Goal: Task Accomplishment & Management: Complete application form

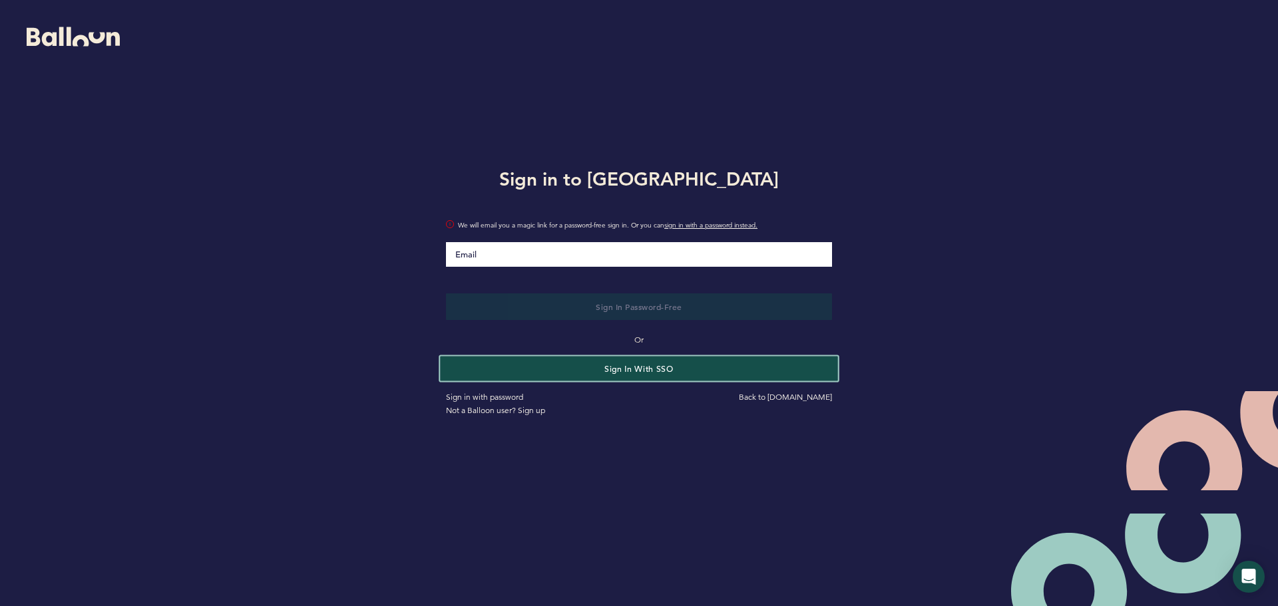
click at [623, 373] on button "Sign in with SSO" at bounding box center [638, 368] width 397 height 25
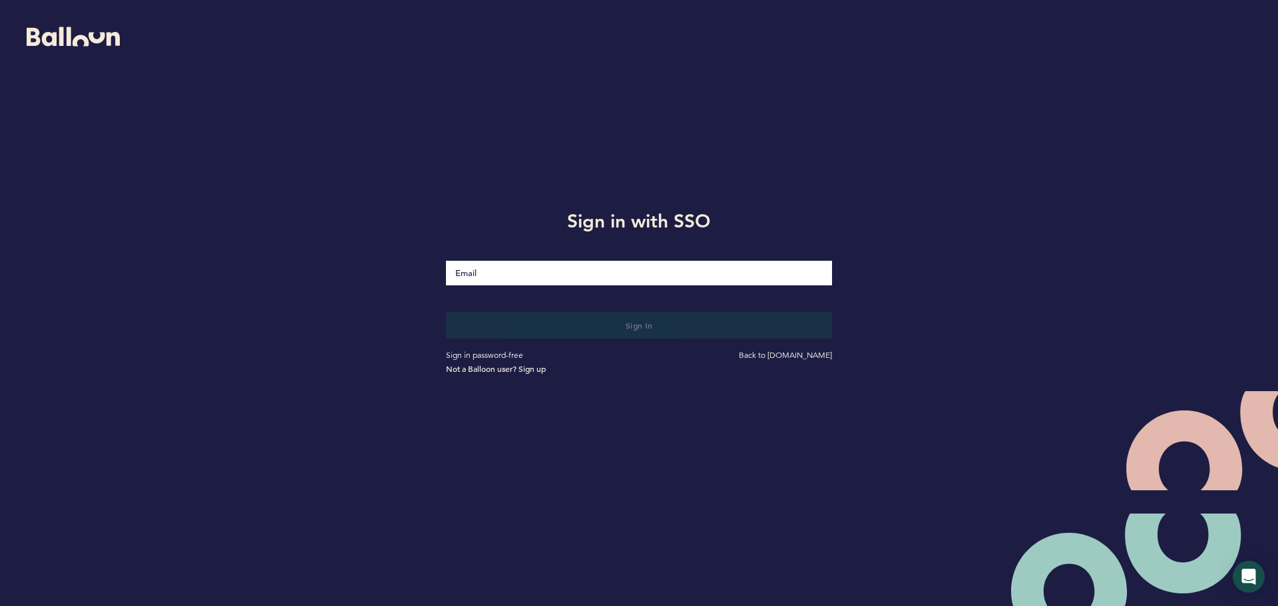
click at [587, 275] on input "Email" at bounding box center [639, 273] width 386 height 25
type input "[EMAIL_ADDRESS][DOMAIN_NAME]"
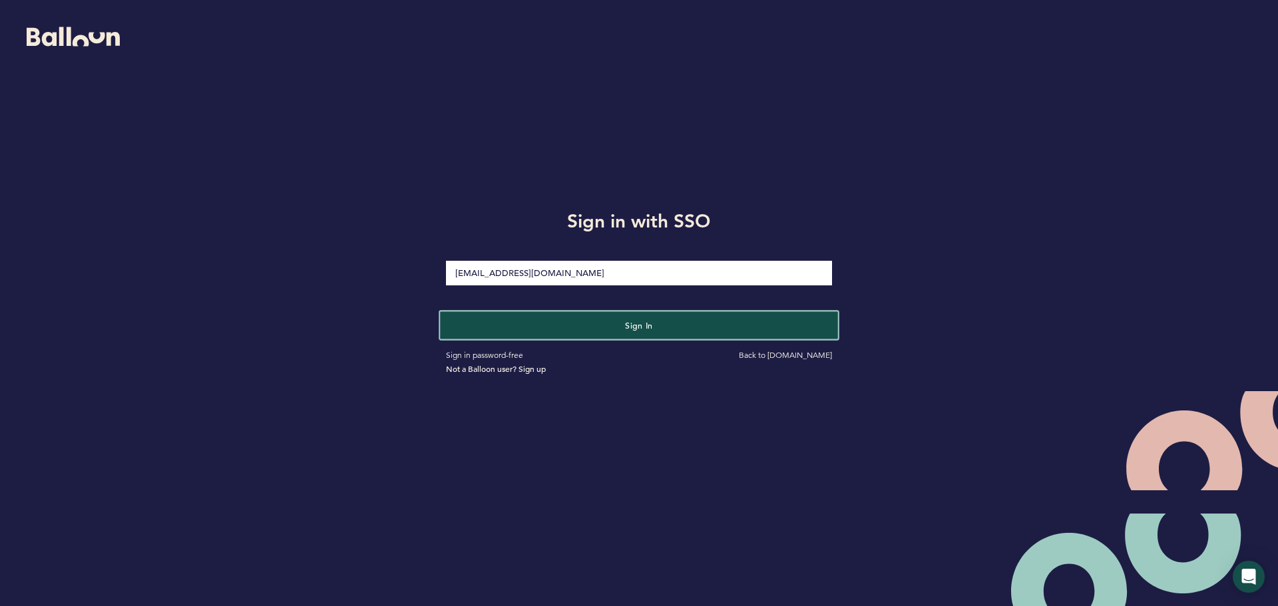
click at [602, 324] on button "Sign in" at bounding box center [638, 324] width 397 height 27
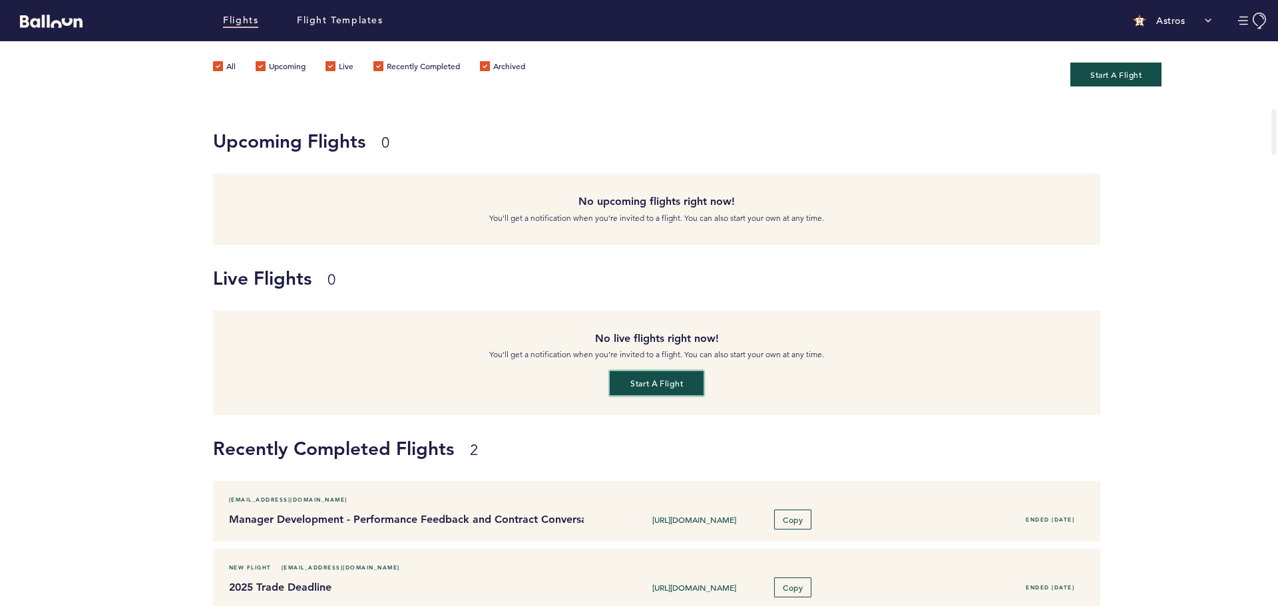
click at [651, 383] on button "Start a flight" at bounding box center [656, 383] width 94 height 25
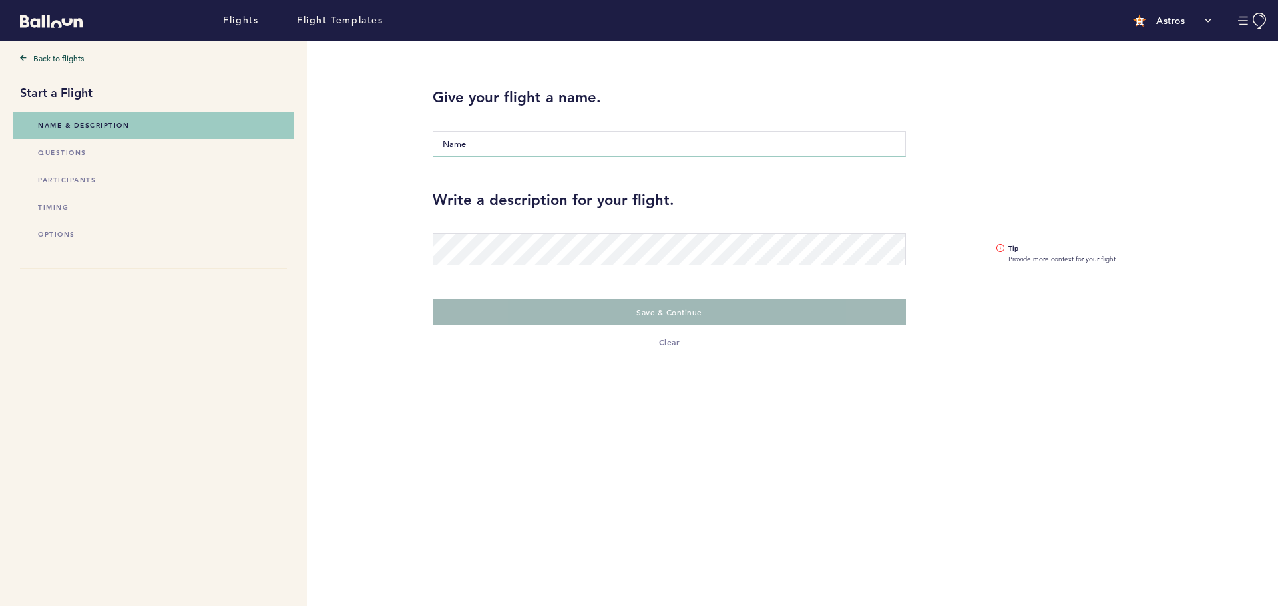
click at [492, 141] on input "Name" at bounding box center [669, 144] width 473 height 26
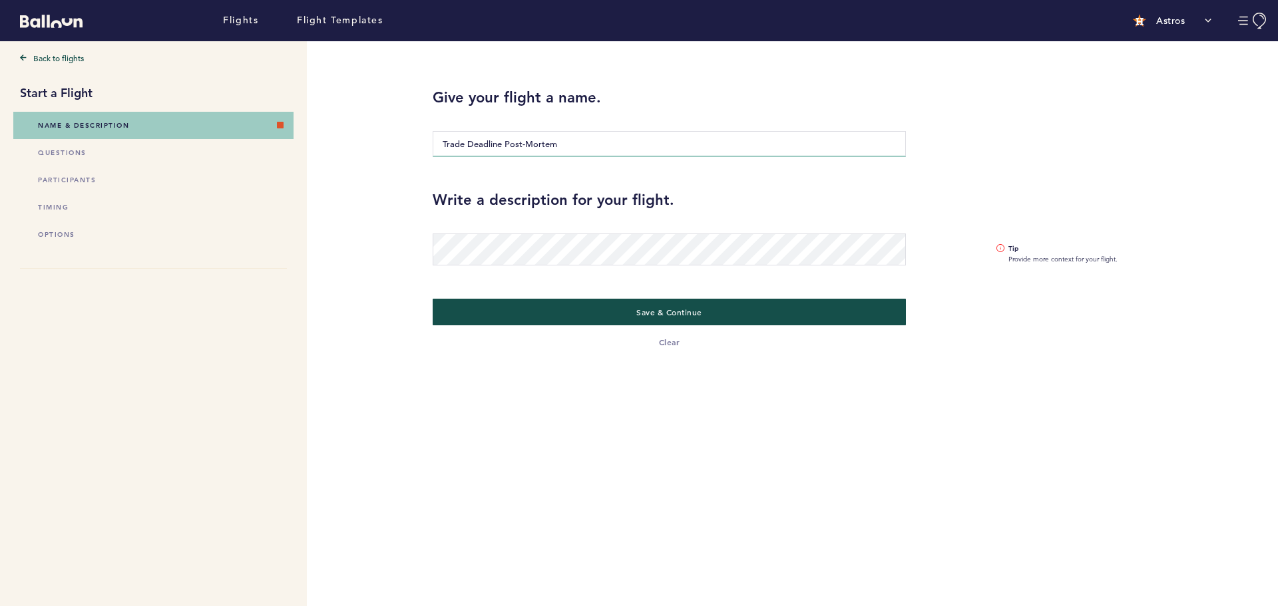
type input "Trade Deadline Post-Mortem"
click at [600, 307] on button "Save & Continue" at bounding box center [668, 310] width 487 height 27
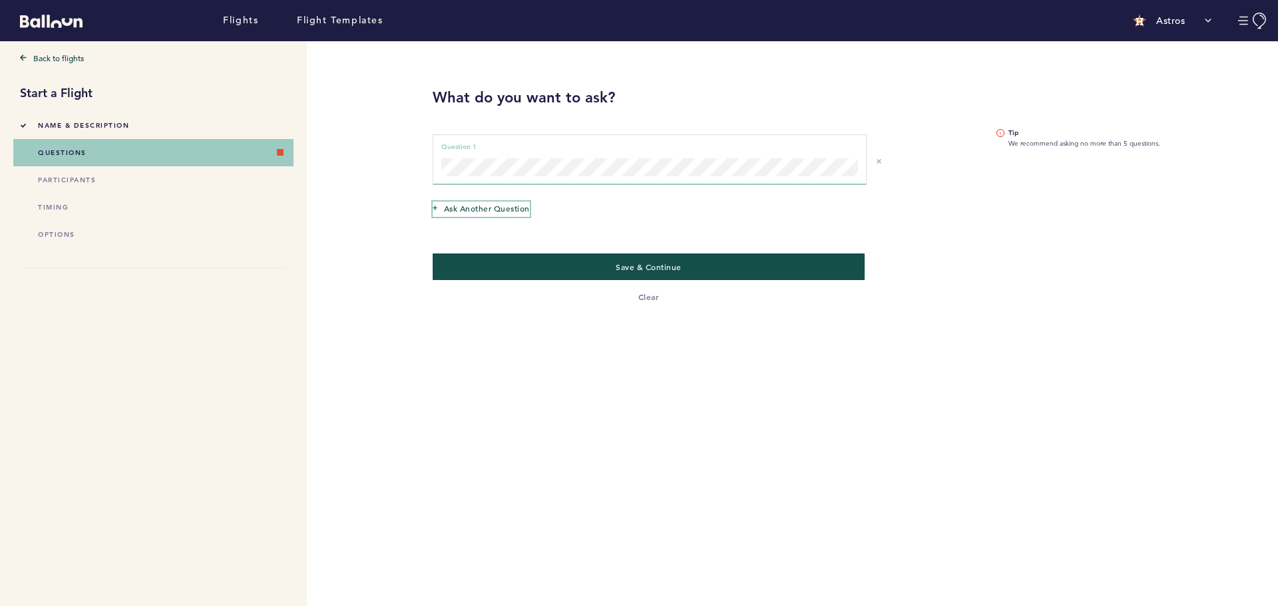
click at [496, 207] on span "Ask another question" at bounding box center [487, 208] width 86 height 13
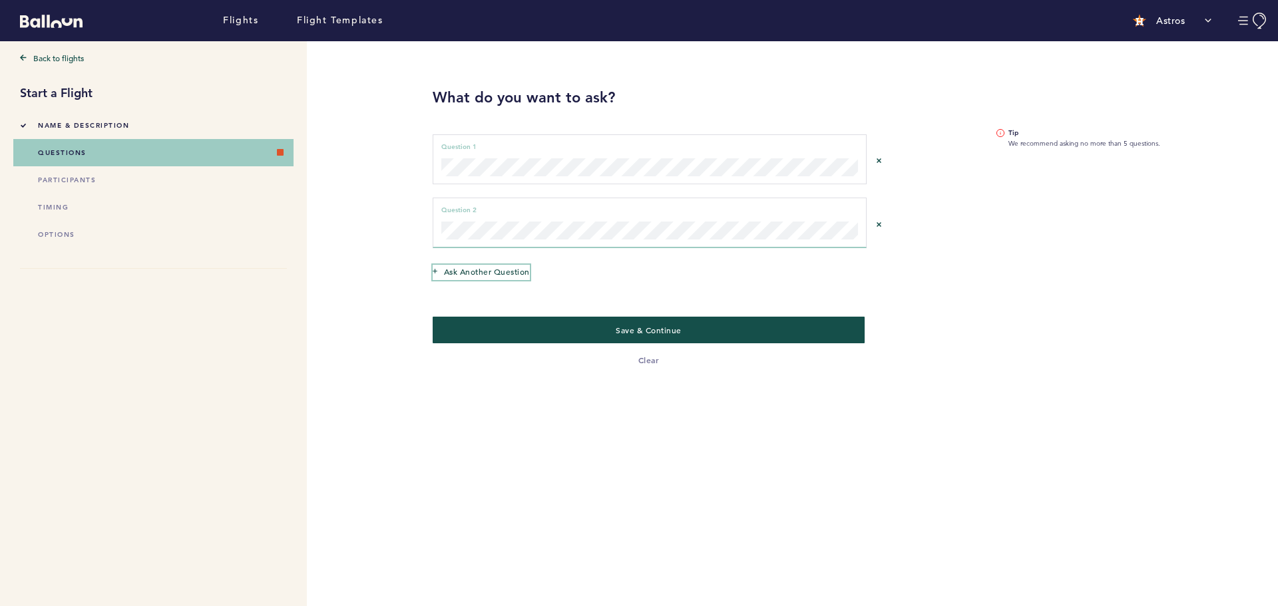
click at [490, 265] on span "Ask another question" at bounding box center [487, 271] width 86 height 13
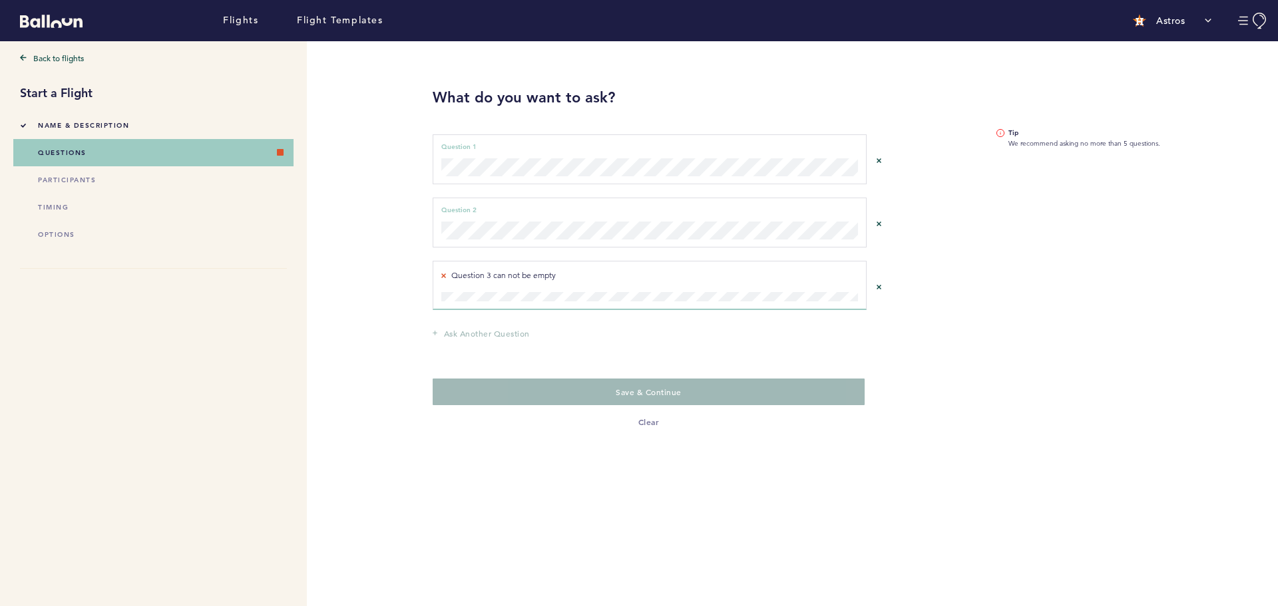
click at [542, 283] on div "Question 3 can not be empty Question 3" at bounding box center [650, 285] width 434 height 49
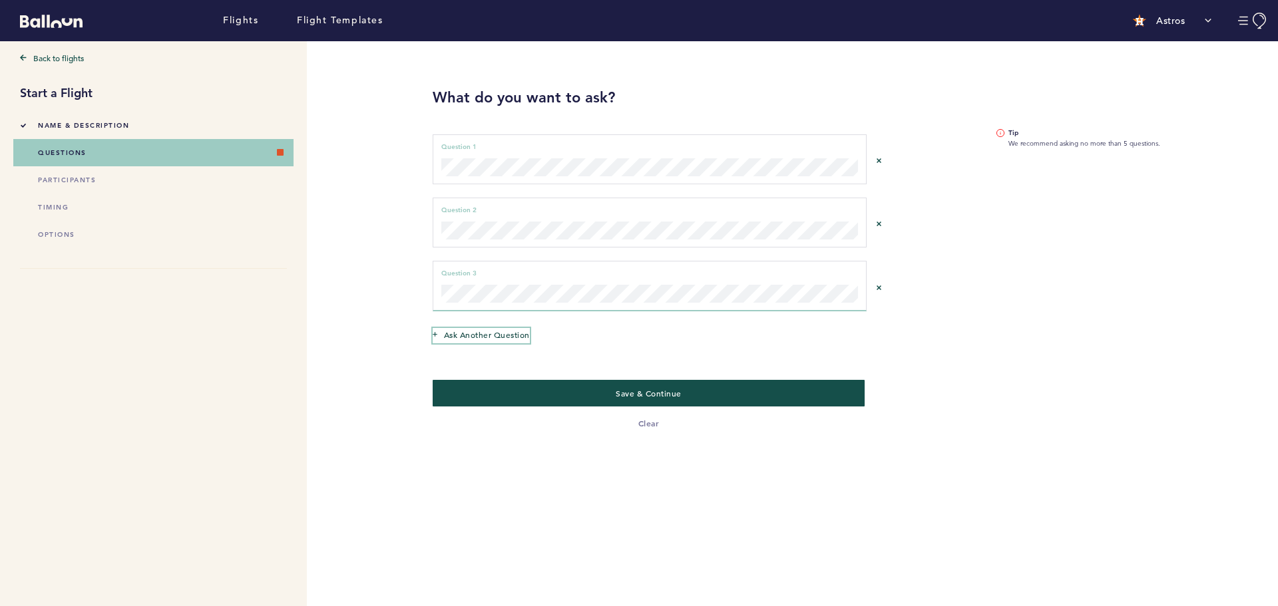
click at [510, 335] on span "Ask another question" at bounding box center [487, 334] width 86 height 13
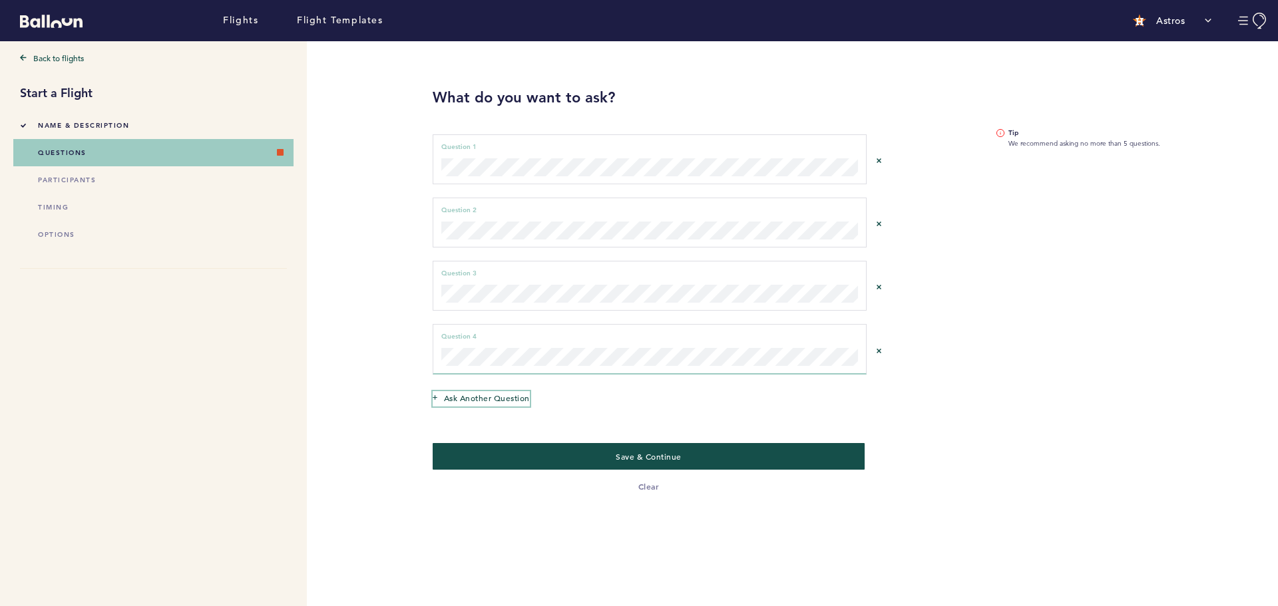
click at [479, 401] on span "Ask another question" at bounding box center [487, 397] width 86 height 13
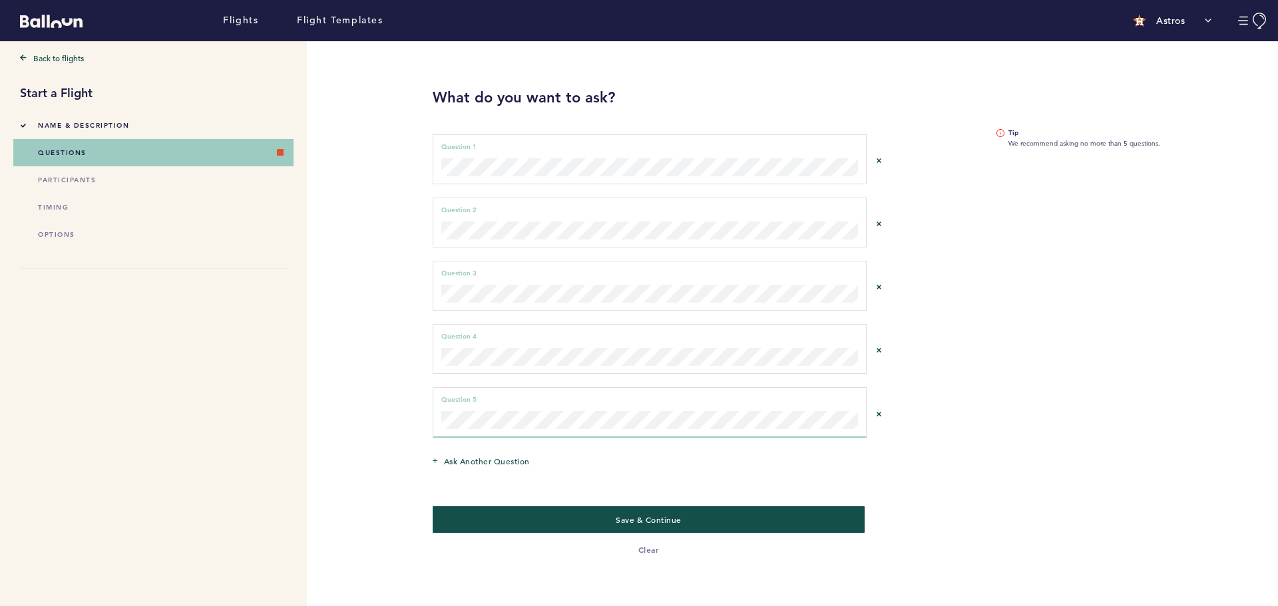
click at [344, 411] on div "Back to flights Start a Flight Name & Description questions participants timing…" at bounding box center [634, 323] width 1268 height 565
click at [993, 369] on aside "Tip We recommend asking no more than 5 questions." at bounding box center [1092, 298] width 212 height 515
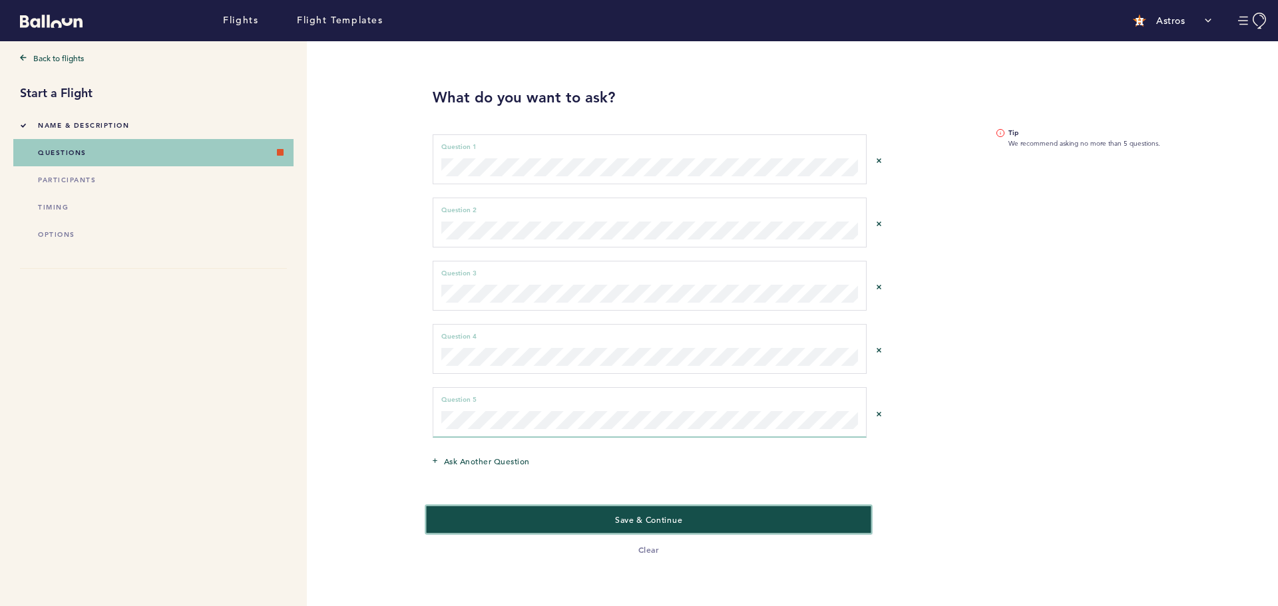
click at [525, 518] on button "Save & Continue" at bounding box center [648, 519] width 445 height 27
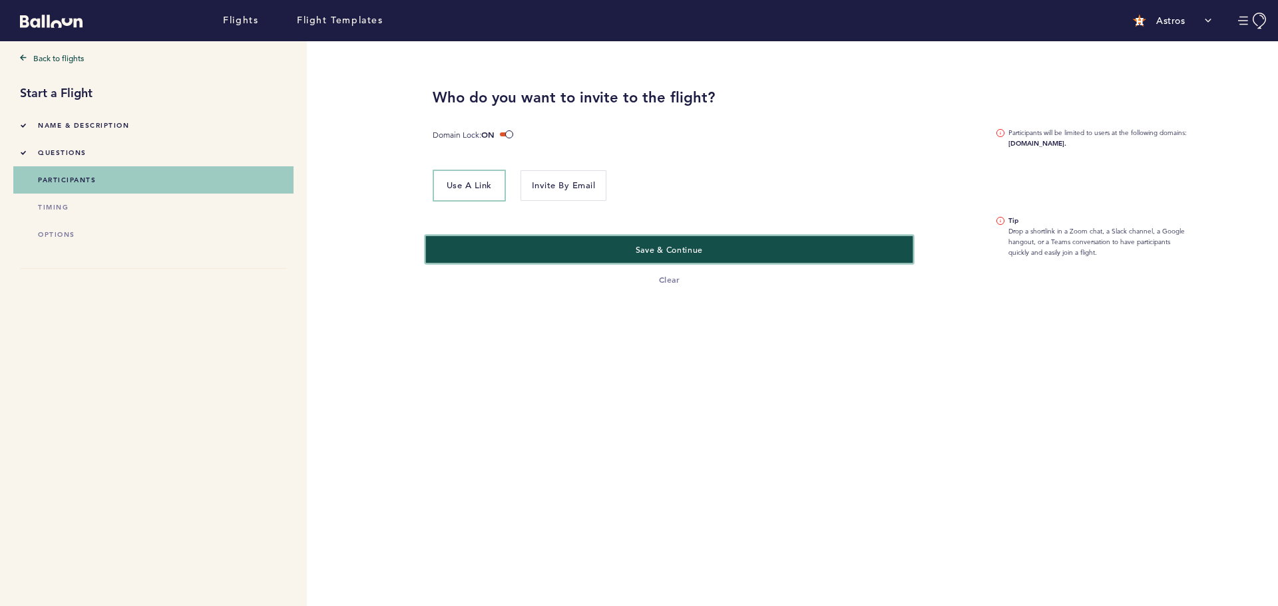
click at [607, 246] on button "Save & Continue" at bounding box center [668, 249] width 487 height 27
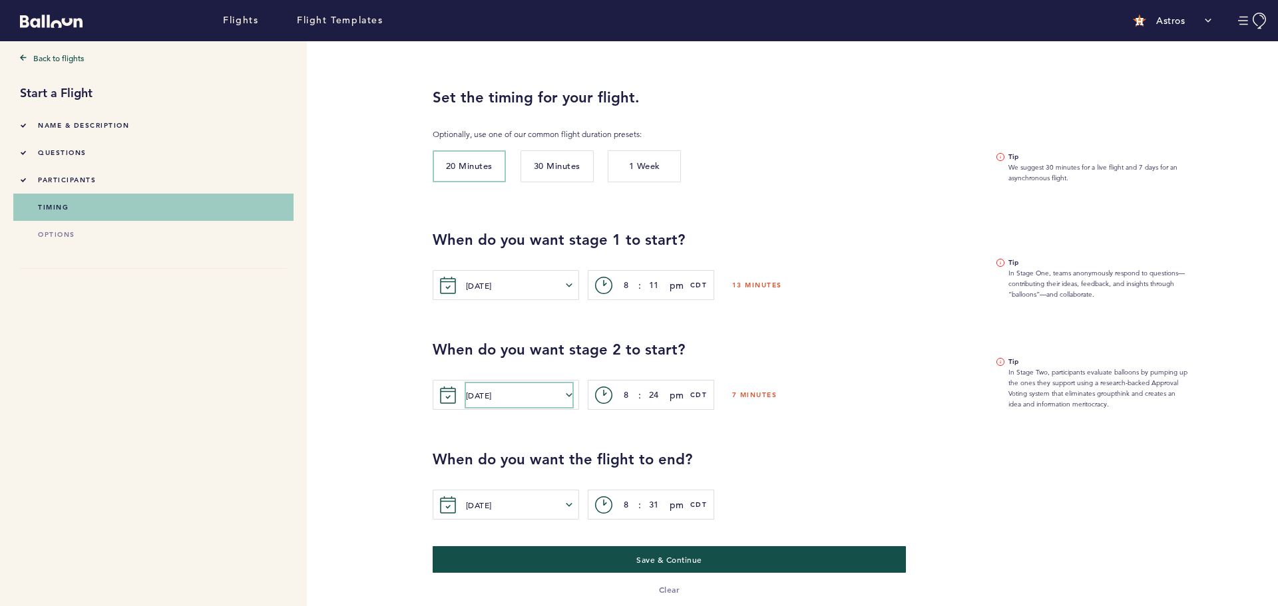
click at [552, 400] on button "Tue. Aug. 12, 2025" at bounding box center [519, 395] width 106 height 24
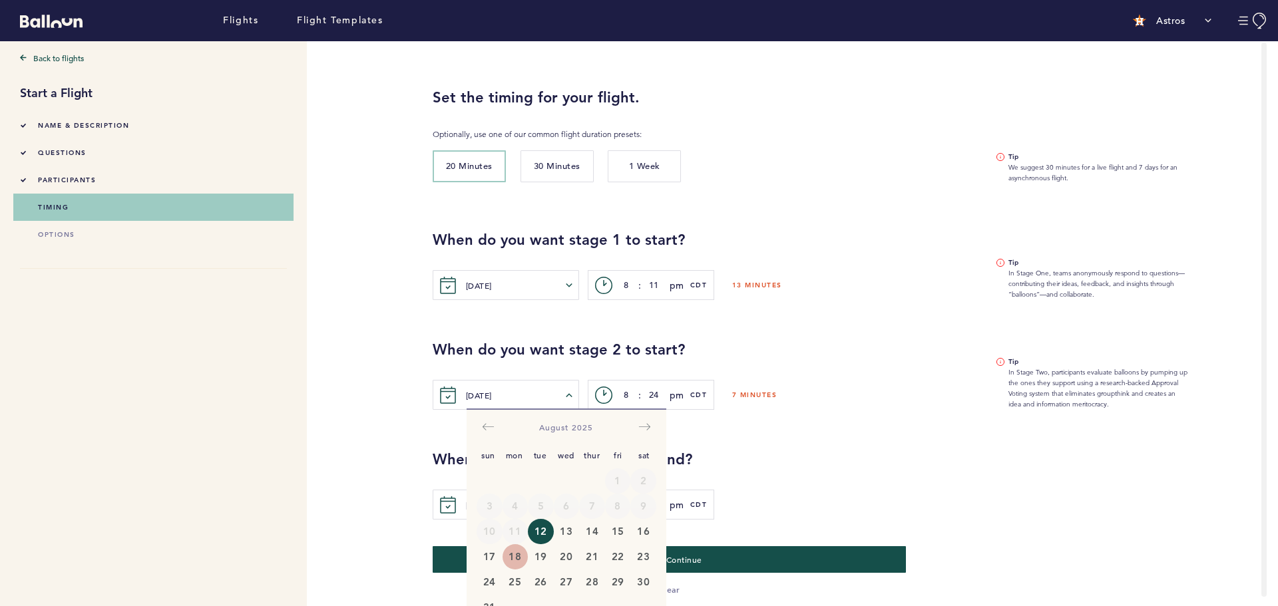
click at [512, 555] on button "18" at bounding box center [515, 556] width 26 height 25
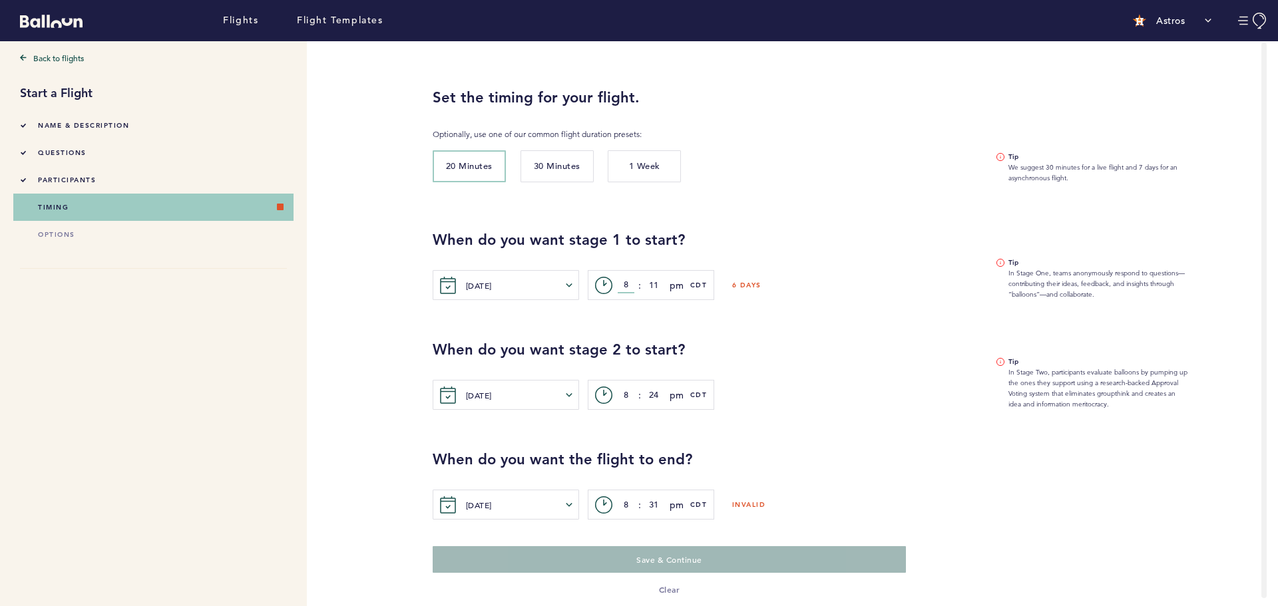
drag, startPoint x: 627, startPoint y: 282, endPoint x: 618, endPoint y: 287, distance: 10.4
click at [618, 287] on input "8" at bounding box center [625, 285] width 17 height 16
drag, startPoint x: 658, startPoint y: 282, endPoint x: 635, endPoint y: 284, distance: 22.7
click at [635, 284] on div "c> 8 : 11 pm am pm CDT" at bounding box center [651, 285] width 126 height 30
type input "00"
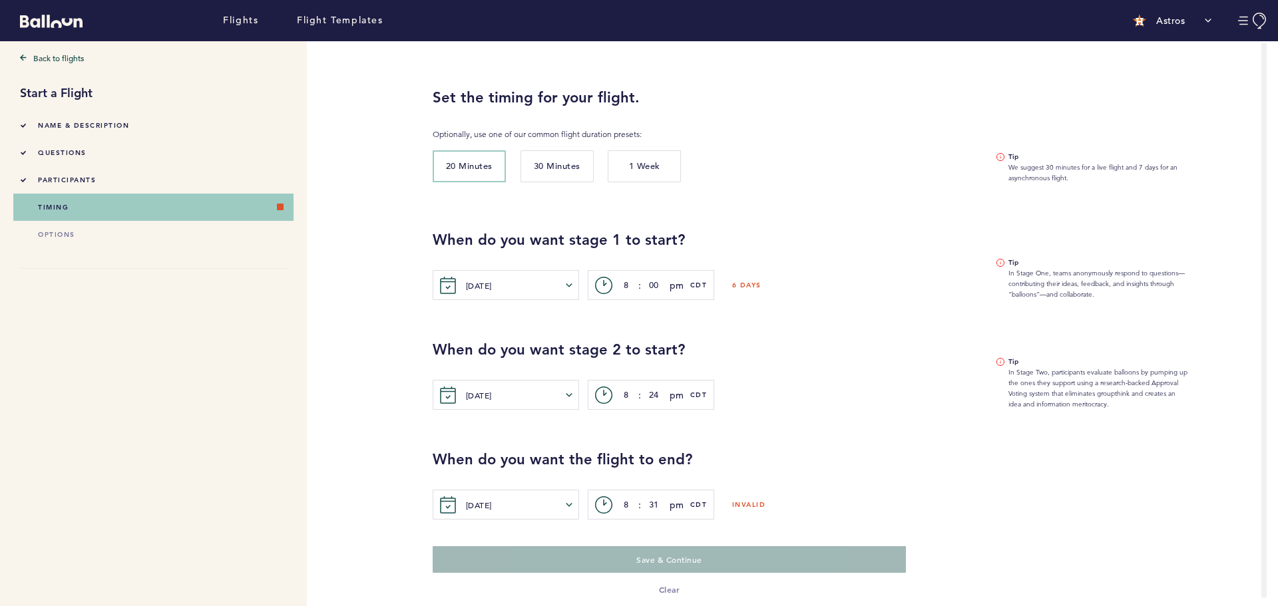
click at [840, 275] on div "Tue. Aug. 12, 2025 Sun Mon Tue Wed Thur Fri Sat Sun Mon Tue Wed Thur Fri Sat Ju…" at bounding box center [705, 285] width 544 height 30
drag, startPoint x: 629, startPoint y: 391, endPoint x: 621, endPoint y: 393, distance: 8.2
click at [621, 393] on input "8" at bounding box center [625, 394] width 17 height 16
type input "3"
drag, startPoint x: 659, startPoint y: 390, endPoint x: 647, endPoint y: 390, distance: 11.3
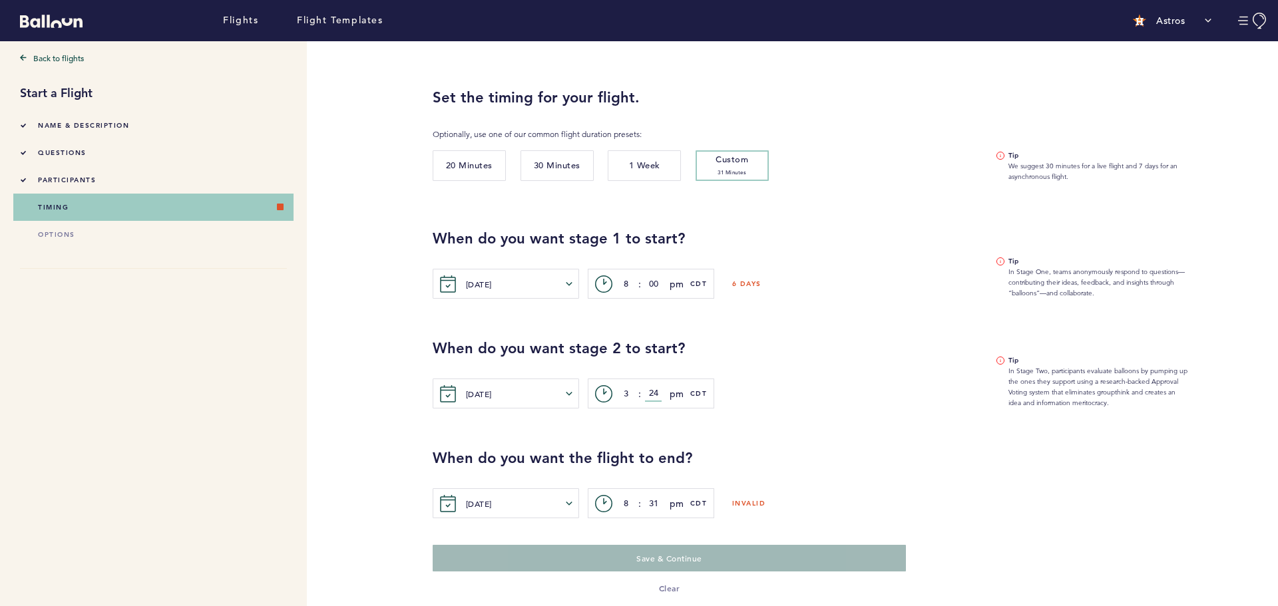
click at [647, 390] on input "24" at bounding box center [653, 394] width 17 height 16
type input "00"
click at [558, 504] on button "Tue. Aug. 12, 2025" at bounding box center [519, 504] width 106 height 24
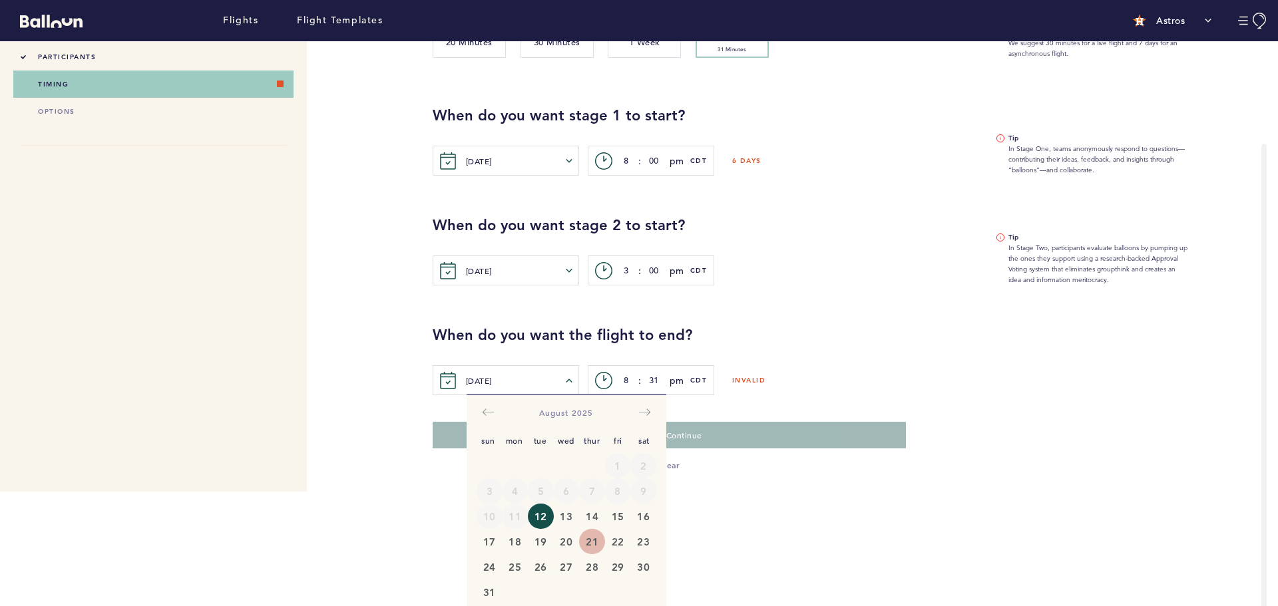
click at [584, 543] on button "21" at bounding box center [592, 541] width 26 height 25
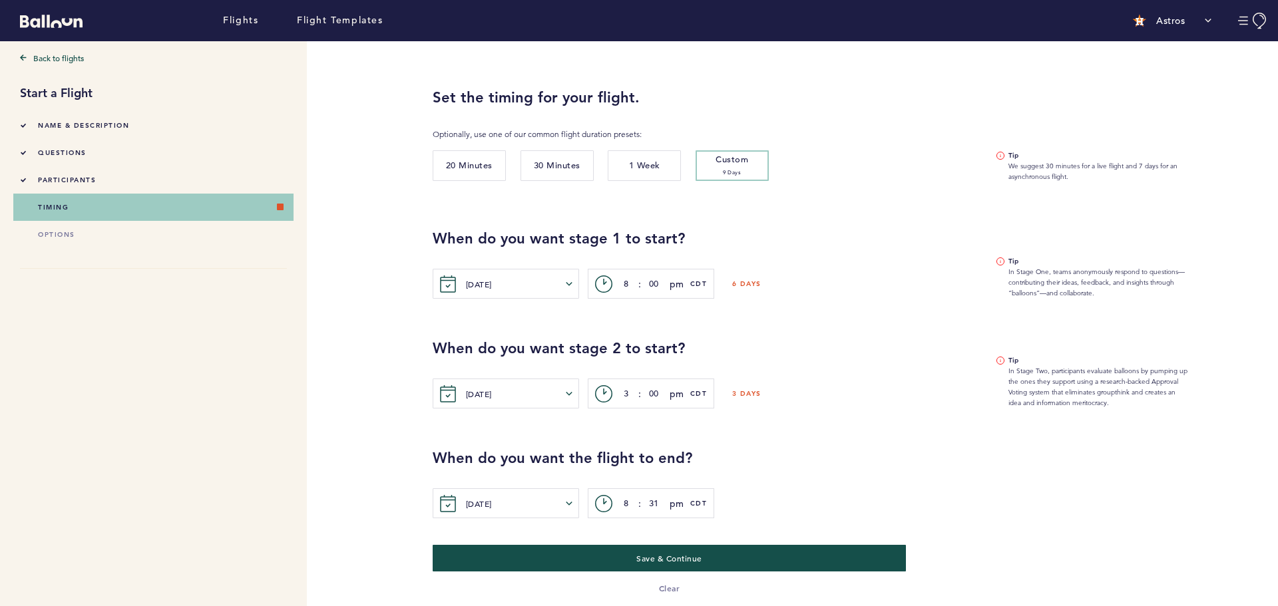
scroll to position [0, 0]
drag, startPoint x: 627, startPoint y: 504, endPoint x: 610, endPoint y: 502, distance: 17.4
click at [610, 502] on div "c> 8 : 31 pm am pm CDT" at bounding box center [651, 503] width 126 height 30
type input "5"
drag, startPoint x: 661, startPoint y: 503, endPoint x: 647, endPoint y: 503, distance: 14.6
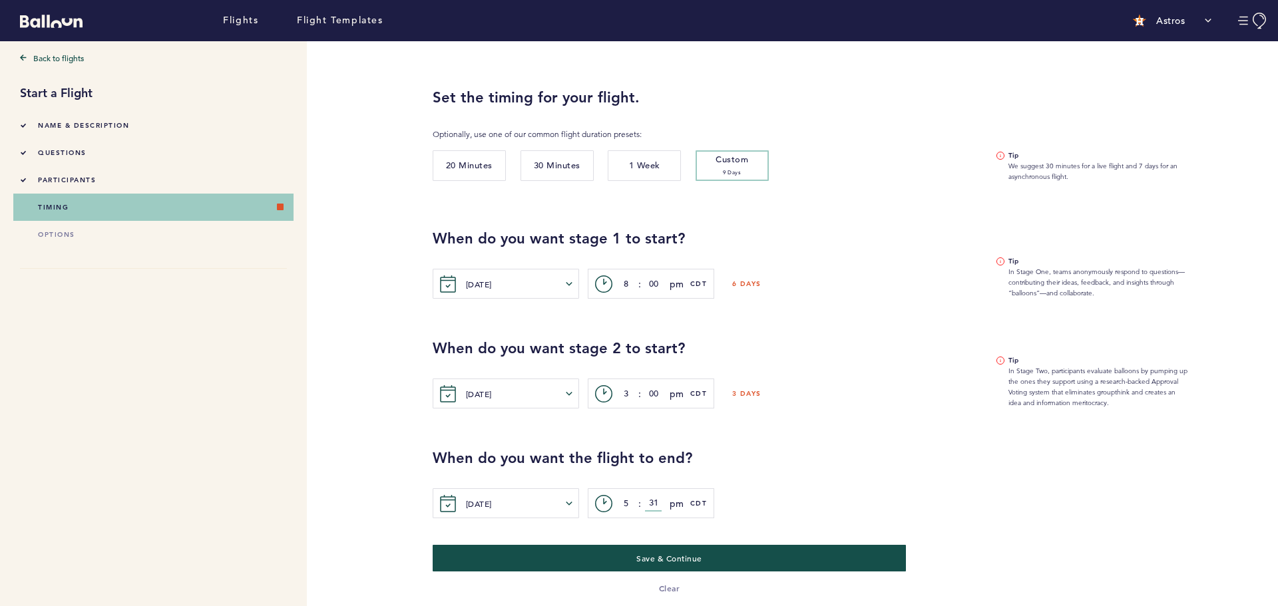
click at [647, 503] on input "31" at bounding box center [653, 504] width 17 height 16
type input "00"
drag, startPoint x: 629, startPoint y: 504, endPoint x: 611, endPoint y: 504, distance: 17.3
click at [611, 504] on div "c> 5 : 00 pm am pm CDT" at bounding box center [651, 503] width 126 height 30
type input "6"
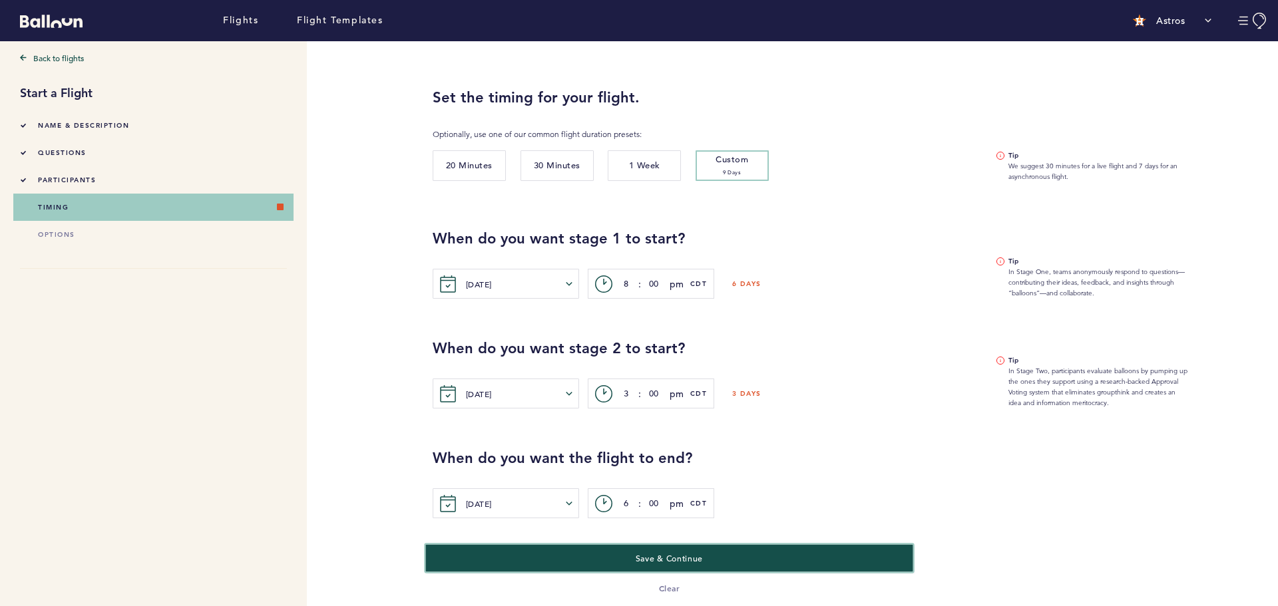
click at [620, 560] on button "Save & Continue" at bounding box center [668, 557] width 487 height 27
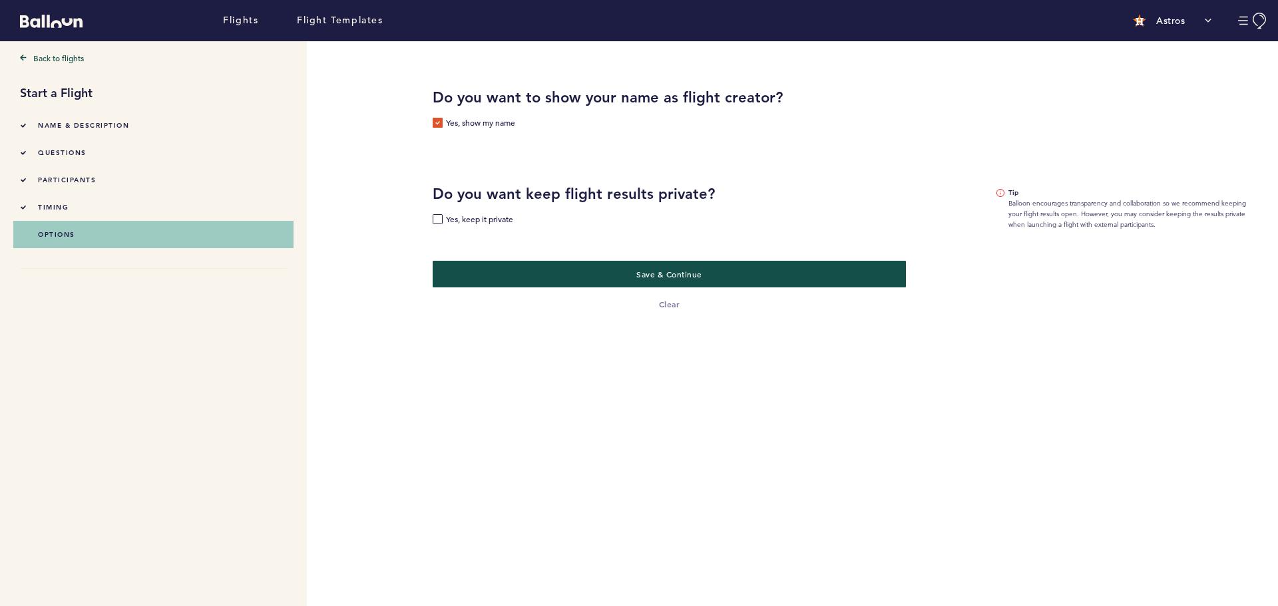
click at [434, 120] on label "Yes, show my name" at bounding box center [474, 124] width 83 height 13
click at [0, 0] on input "Yes, show my name" at bounding box center [0, 0] width 0 height 0
click at [550, 272] on button "Save & Continue" at bounding box center [668, 273] width 487 height 27
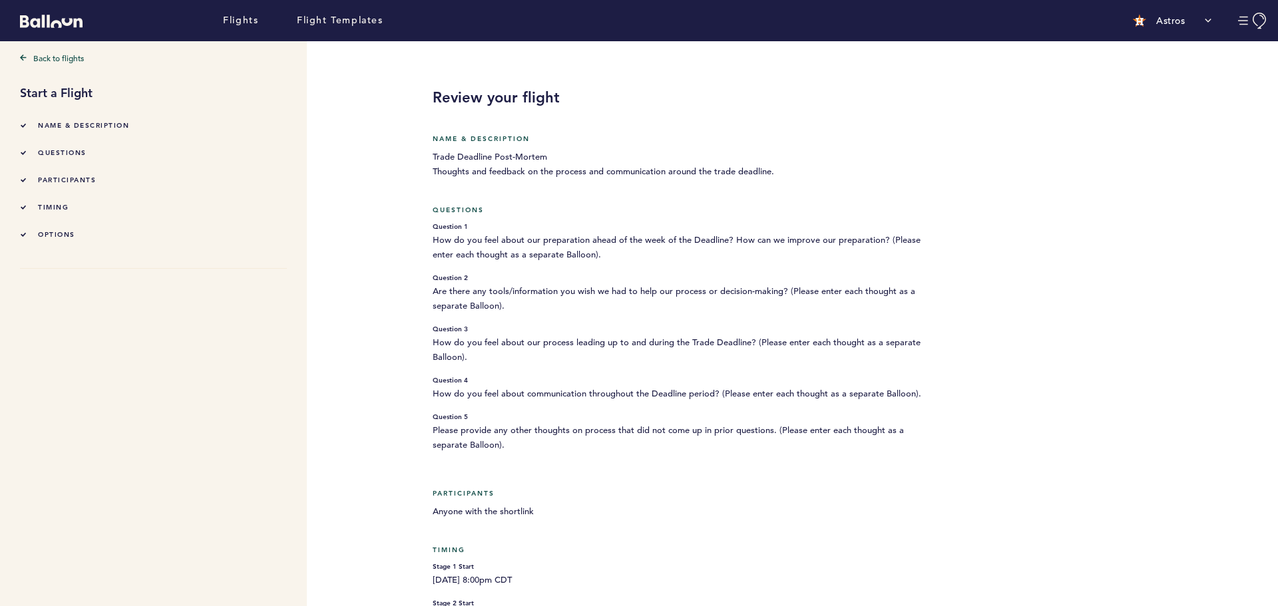
click at [1044, 353] on div "Back to flights Start a Flight Name & Description questions participants timing…" at bounding box center [634, 430] width 1268 height 778
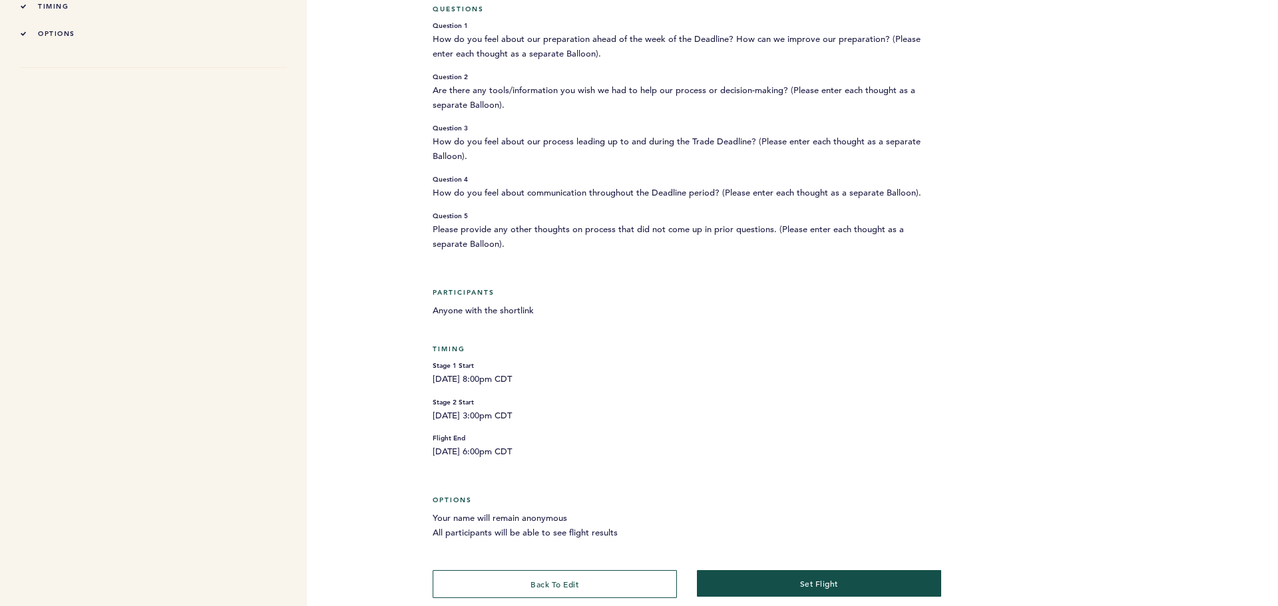
scroll to position [210, 0]
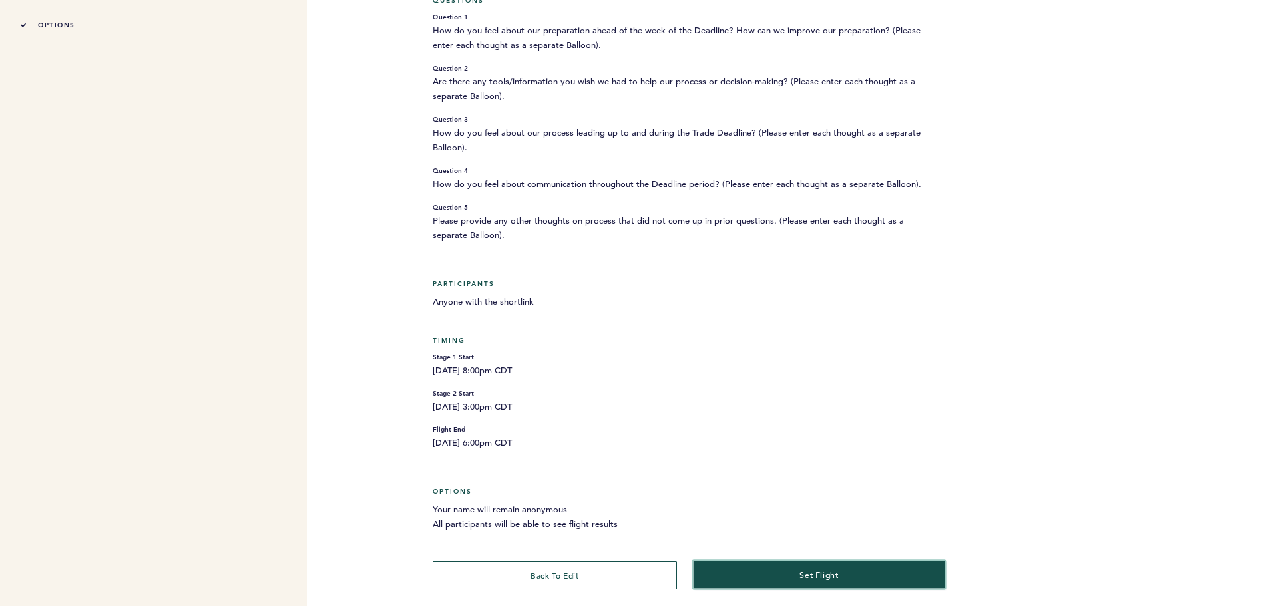
click at [811, 573] on span "set flight" at bounding box center [818, 575] width 39 height 11
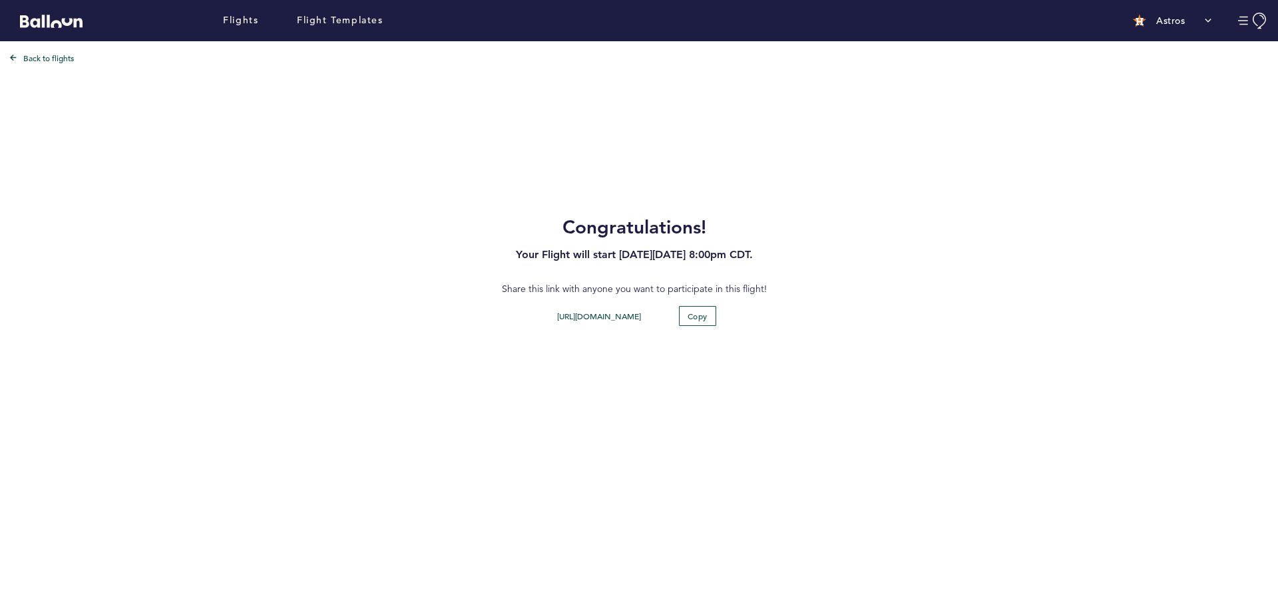
scroll to position [0, 0]
click at [711, 313] on button "Copy" at bounding box center [697, 315] width 39 height 21
